Goal: Task Accomplishment & Management: Manage account settings

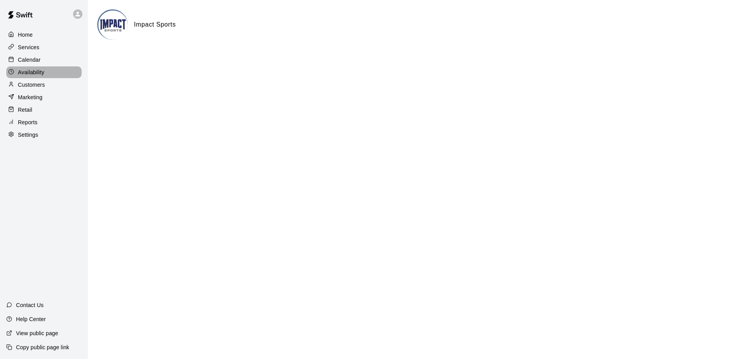
click at [33, 75] on p "Availability" at bounding box center [31, 72] width 27 height 8
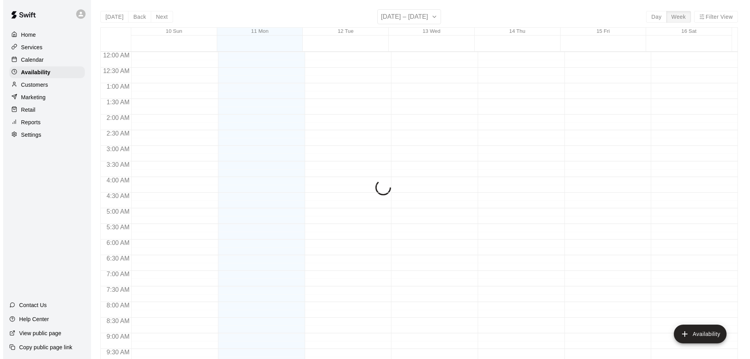
scroll to position [378, 0]
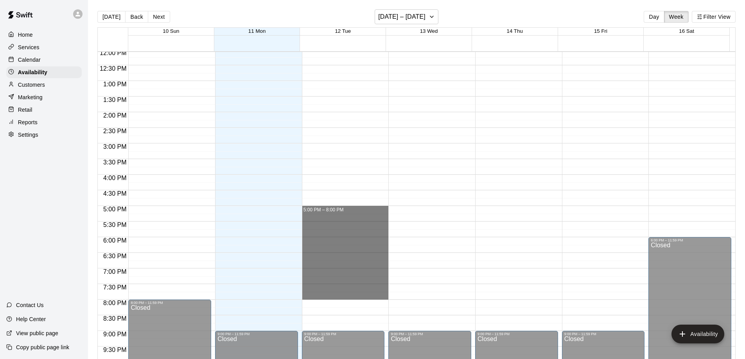
drag, startPoint x: 325, startPoint y: 208, endPoint x: 326, endPoint y: 295, distance: 86.8
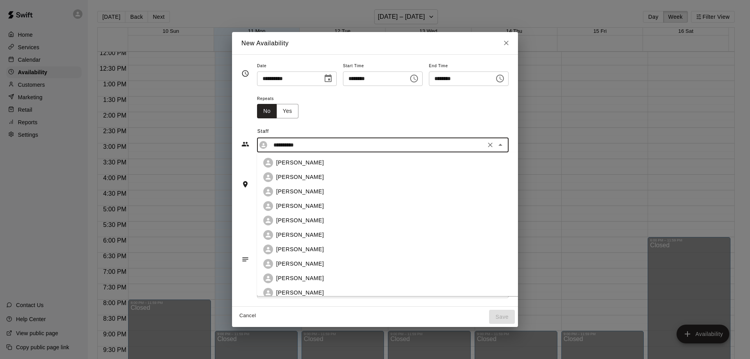
scroll to position [120, 0]
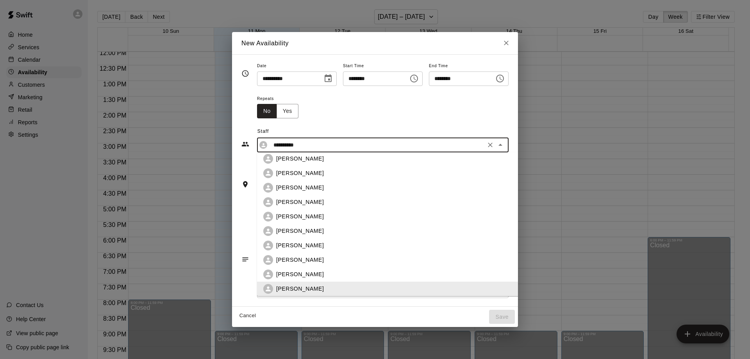
drag, startPoint x: 288, startPoint y: 148, endPoint x: 143, endPoint y: 146, distance: 144.2
click at [143, 146] on div "**********" at bounding box center [375, 179] width 750 height 359
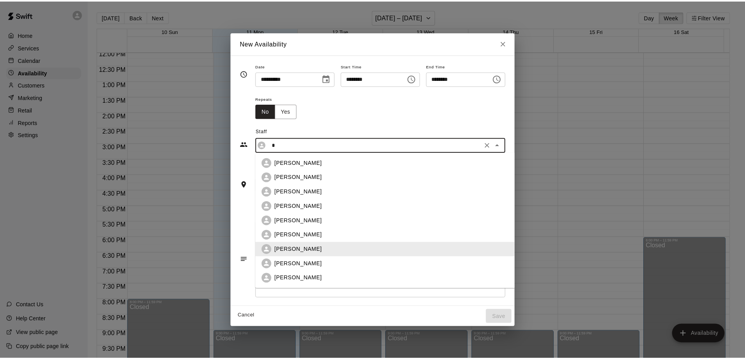
scroll to position [0, 0]
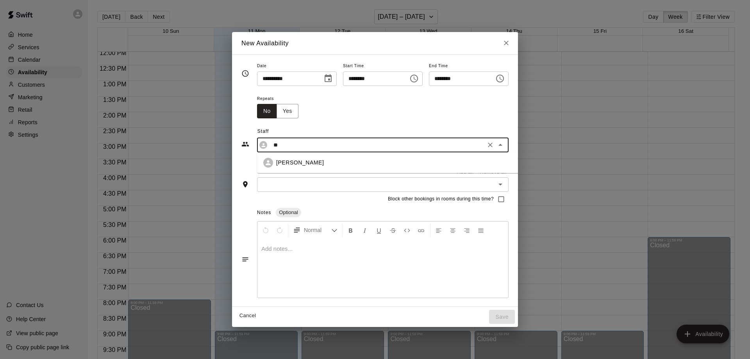
click at [282, 163] on p "[PERSON_NAME]" at bounding box center [300, 163] width 48 height 8
type input "**********"
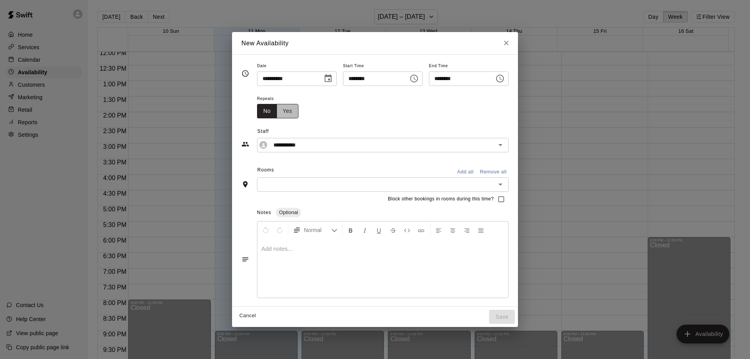
click at [277, 111] on button "Yes" at bounding box center [288, 111] width 22 height 14
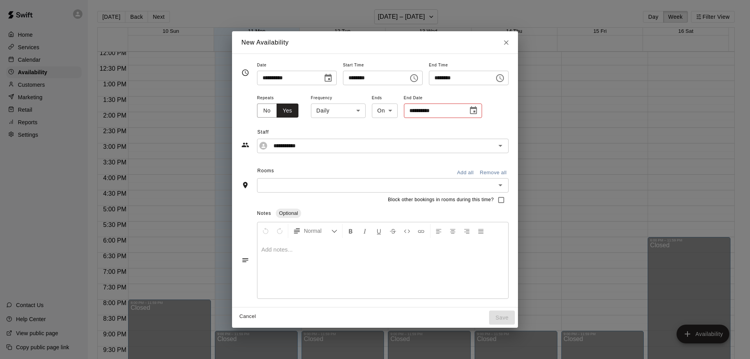
click at [470, 109] on icon "Choose date" at bounding box center [473, 110] width 7 height 8
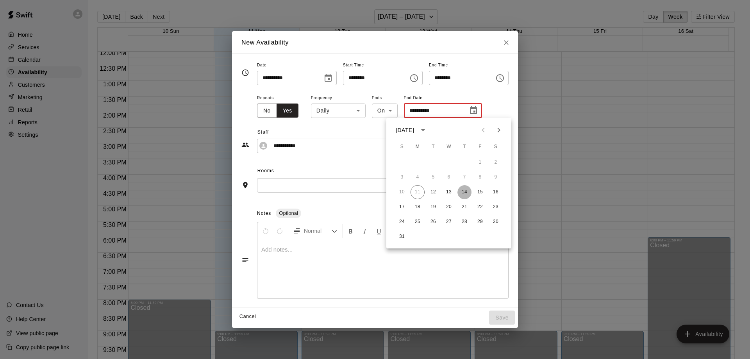
click at [465, 192] on button "14" at bounding box center [465, 192] width 14 height 14
type input "**********"
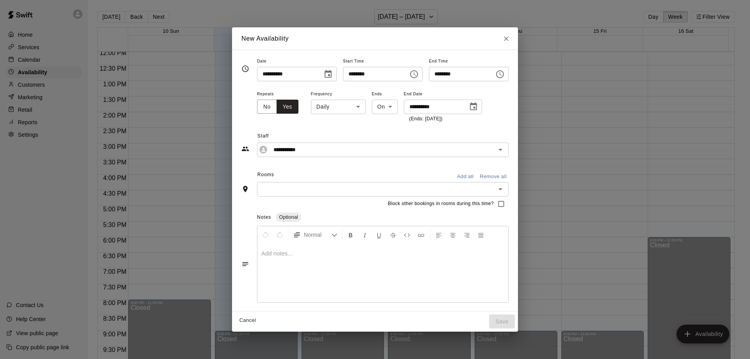
click at [299, 191] on input "text" at bounding box center [377, 189] width 234 height 10
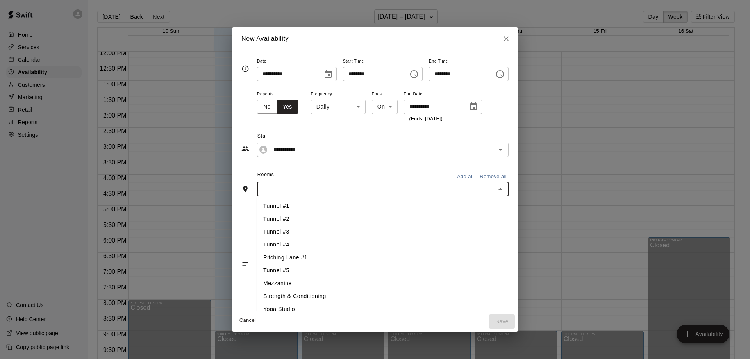
click at [269, 220] on li "Tunnel #2" at bounding box center [400, 219] width 287 height 13
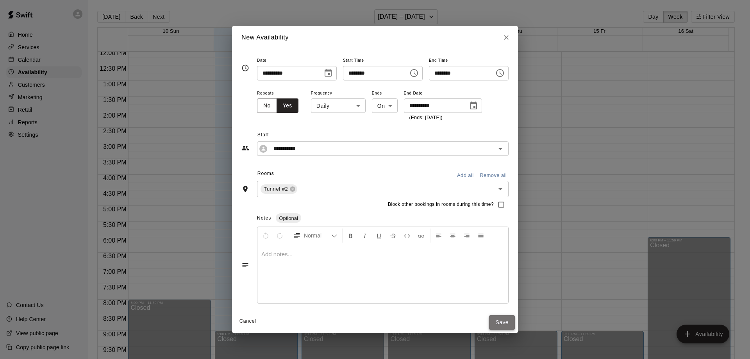
click at [510, 320] on button "Save" at bounding box center [502, 322] width 26 height 14
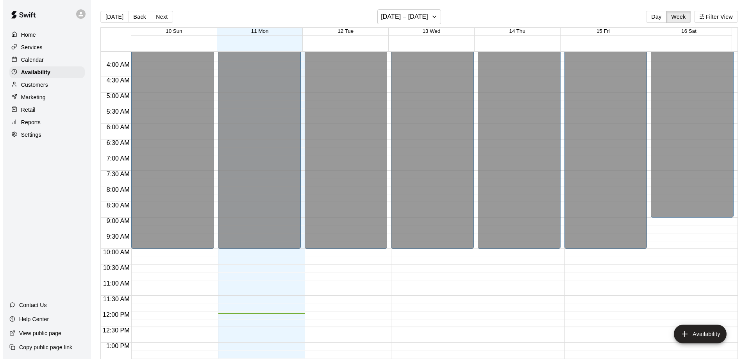
scroll to position [221, 0]
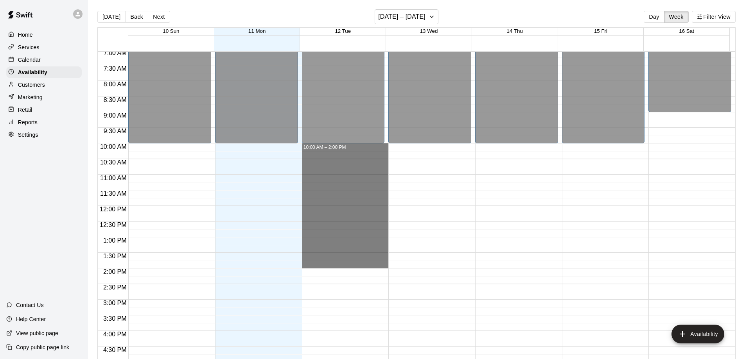
drag, startPoint x: 319, startPoint y: 145, endPoint x: 322, endPoint y: 265, distance: 120.1
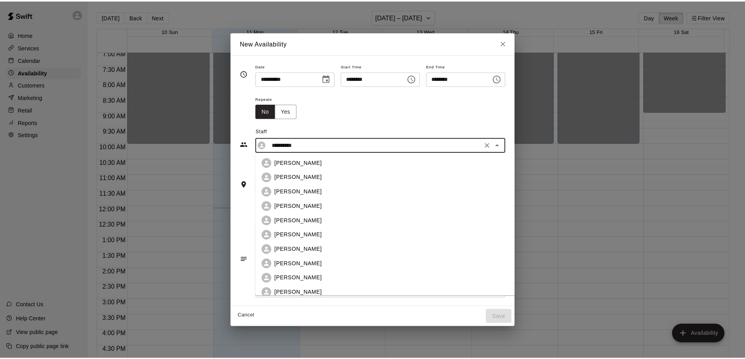
scroll to position [120, 0]
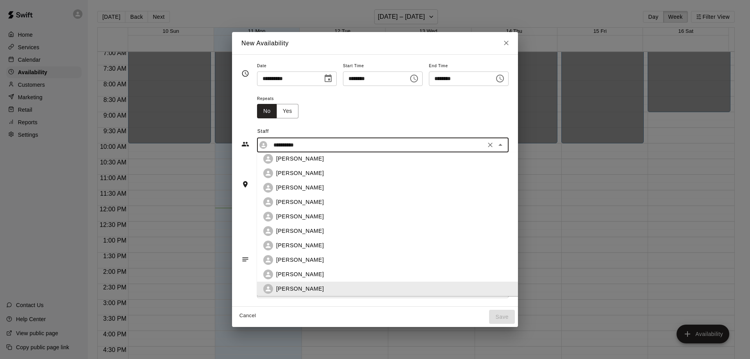
drag, startPoint x: 299, startPoint y: 145, endPoint x: 216, endPoint y: 141, distance: 83.3
click at [232, 141] on div "**********" at bounding box center [375, 180] width 286 height 252
click at [286, 244] on p "[PERSON_NAME]" at bounding box center [300, 246] width 48 height 8
type input "**********"
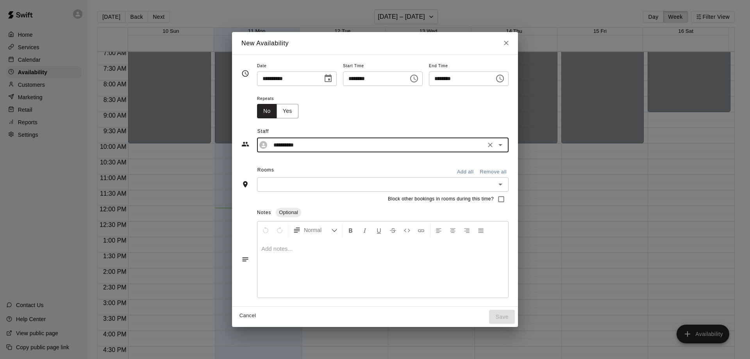
drag, startPoint x: 274, startPoint y: 108, endPoint x: 284, endPoint y: 113, distance: 11.4
click at [277, 109] on button "Yes" at bounding box center [288, 111] width 22 height 14
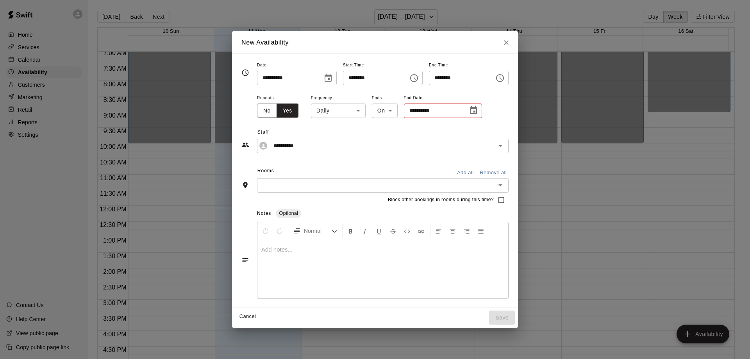
click at [469, 109] on icon "Choose date" at bounding box center [473, 110] width 9 height 9
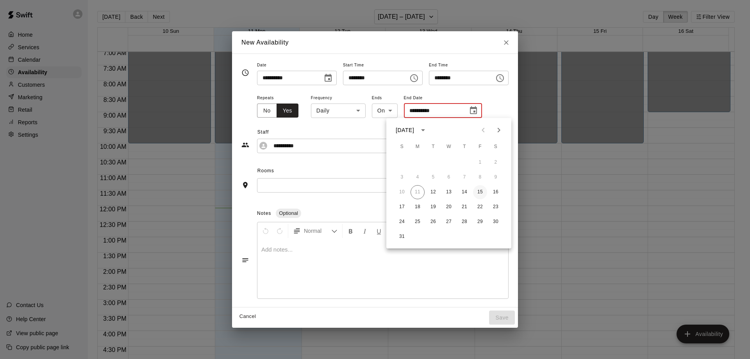
click at [480, 192] on button "15" at bounding box center [480, 192] width 14 height 14
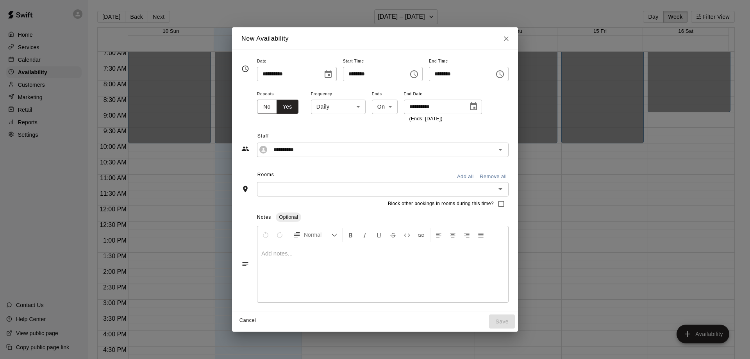
type input "**********"
click at [310, 192] on input "text" at bounding box center [377, 189] width 234 height 10
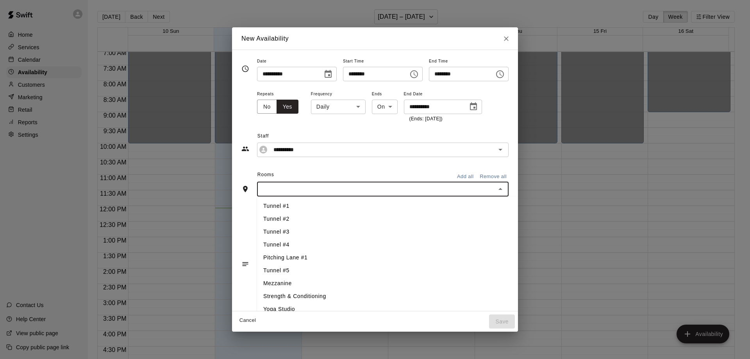
drag, startPoint x: 266, startPoint y: 204, endPoint x: 292, endPoint y: 212, distance: 27.1
click at [266, 204] on li "Tunnel #1" at bounding box center [400, 206] width 287 height 13
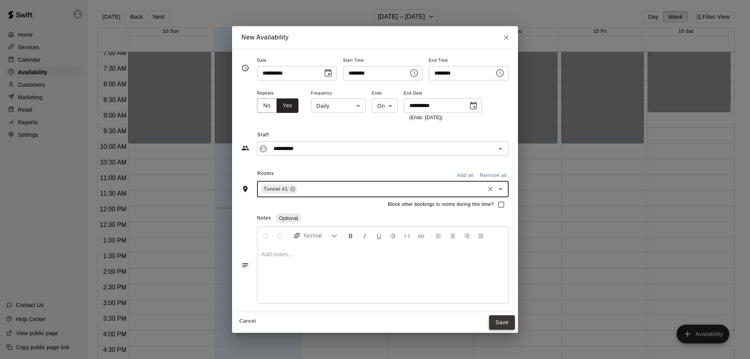
click at [515, 321] on button "Save" at bounding box center [502, 322] width 26 height 14
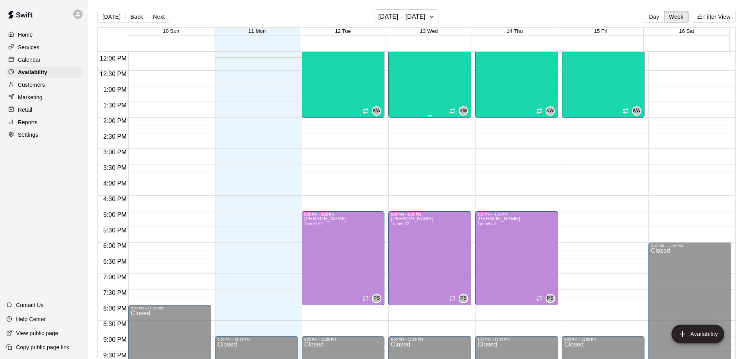
scroll to position [378, 0]
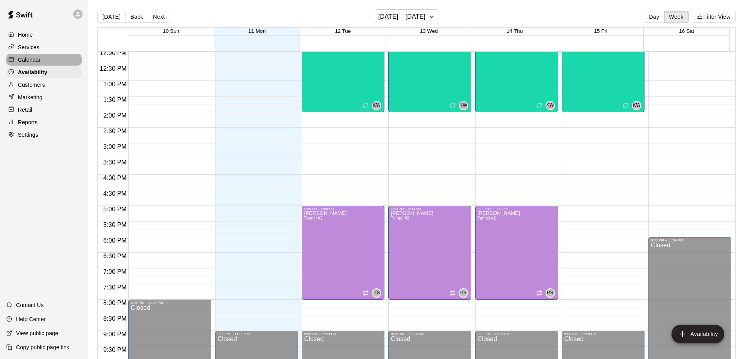
drag, startPoint x: 25, startPoint y: 61, endPoint x: 35, endPoint y: 56, distance: 11.0
click at [25, 61] on p "Calendar" at bounding box center [29, 60] width 23 height 8
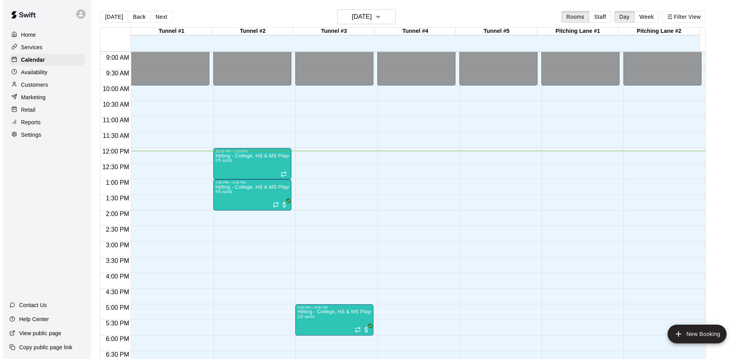
scroll to position [261, 0]
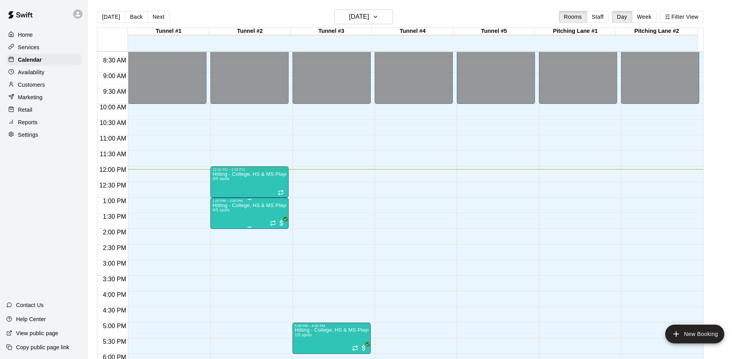
click at [238, 206] on p "Hitting - College, HS & MS Players" at bounding box center [249, 206] width 73 height 0
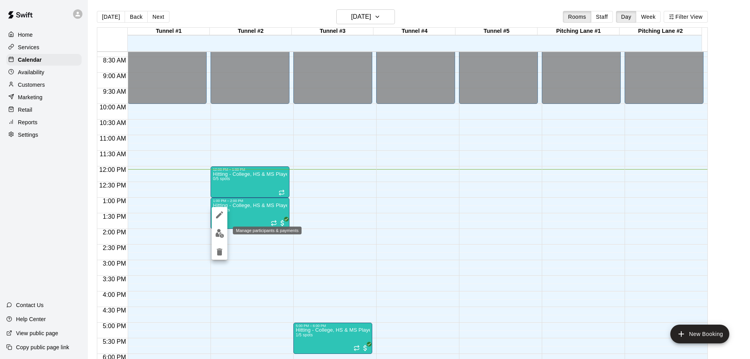
click at [220, 233] on img "edit" at bounding box center [219, 233] width 9 height 9
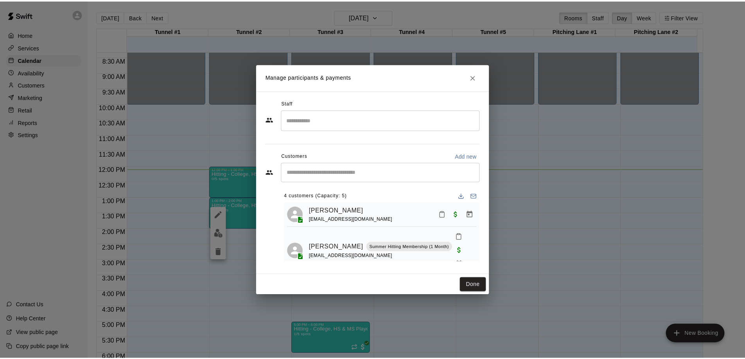
scroll to position [48, 0]
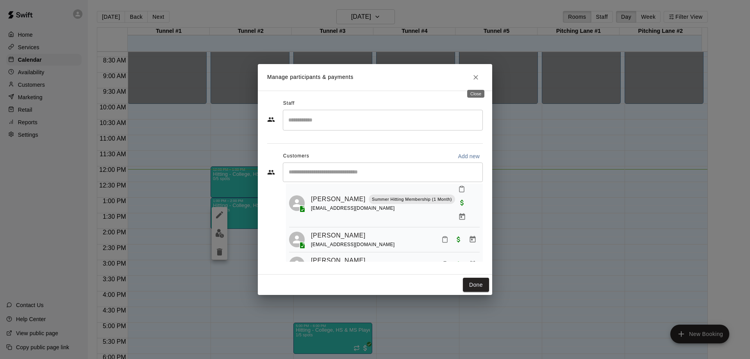
click at [482, 74] on button "Close" at bounding box center [476, 77] width 14 height 14
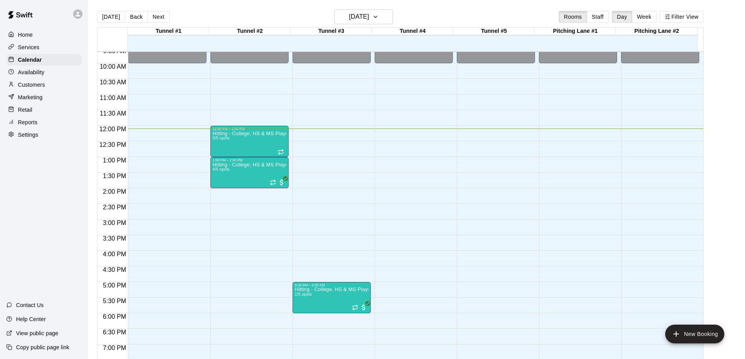
scroll to position [300, 0]
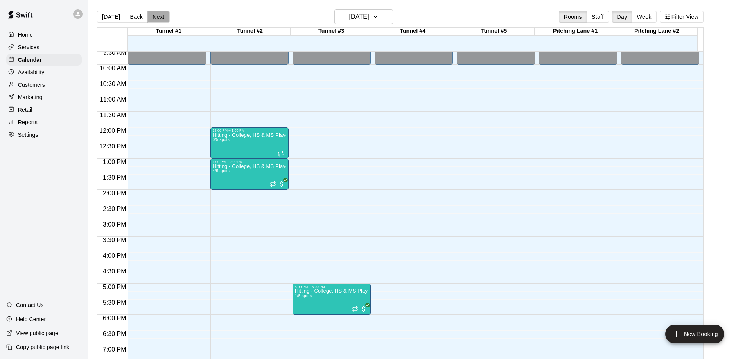
click at [156, 17] on button "Next" at bounding box center [158, 17] width 22 height 12
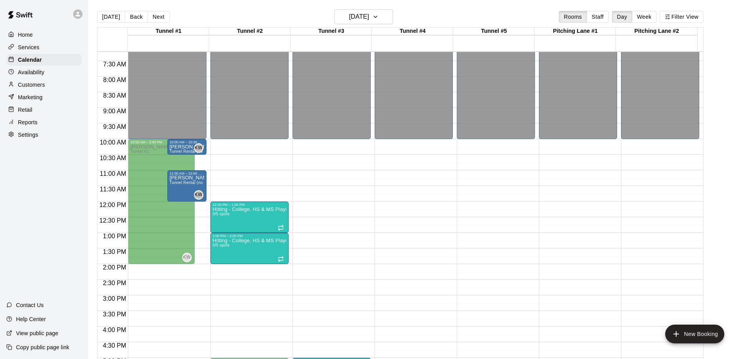
scroll to position [201, 0]
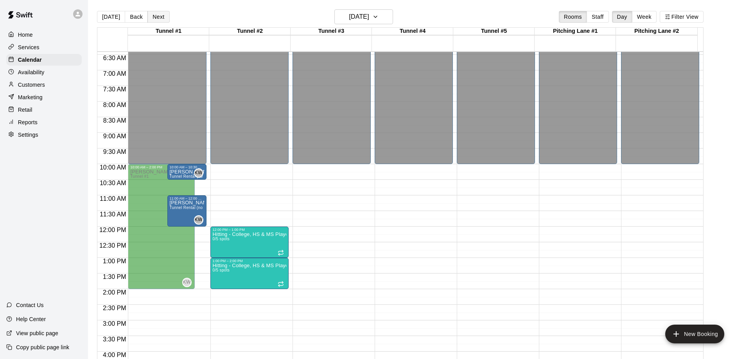
click at [163, 20] on button "Next" at bounding box center [158, 17] width 22 height 12
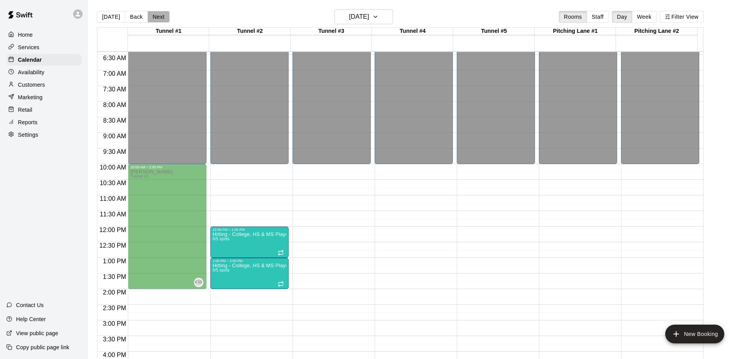
click at [159, 18] on button "Next" at bounding box center [158, 17] width 22 height 12
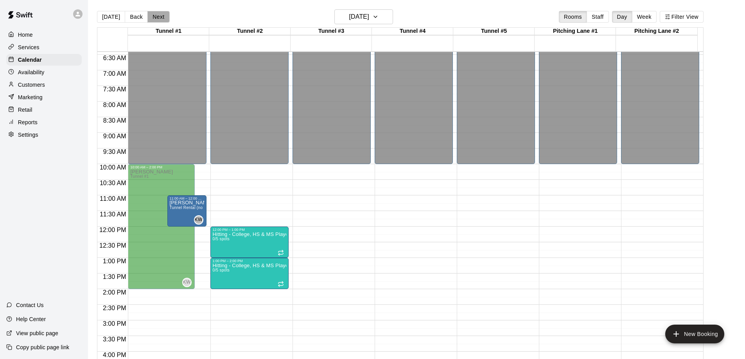
click at [158, 16] on button "Next" at bounding box center [158, 17] width 22 height 12
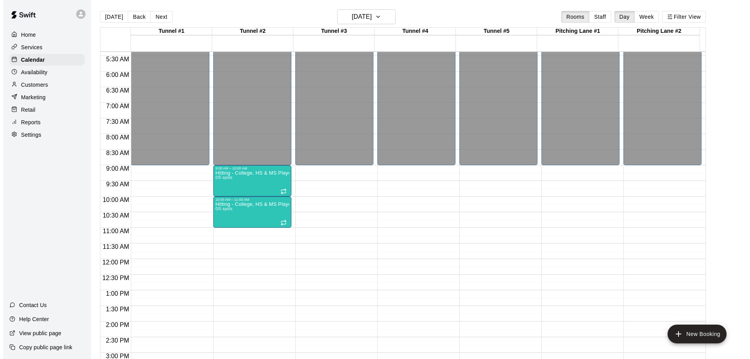
scroll to position [161, 0]
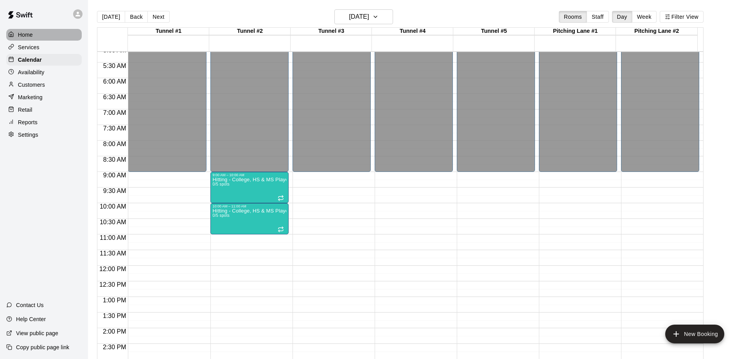
click at [29, 30] on div "Home" at bounding box center [43, 35] width 75 height 12
